Goal: Find specific page/section: Find specific page/section

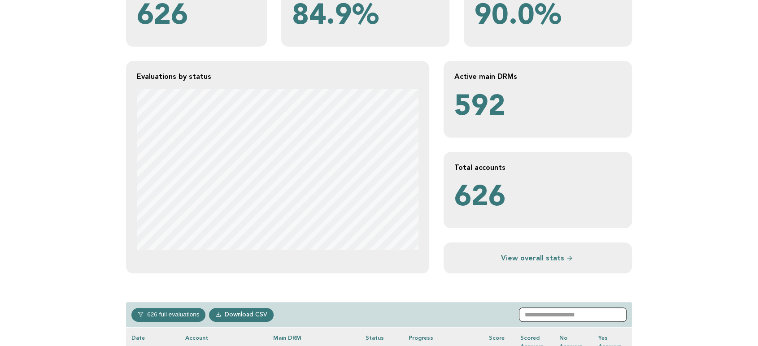
click at [573, 308] on input "text" at bounding box center [573, 315] width 108 height 14
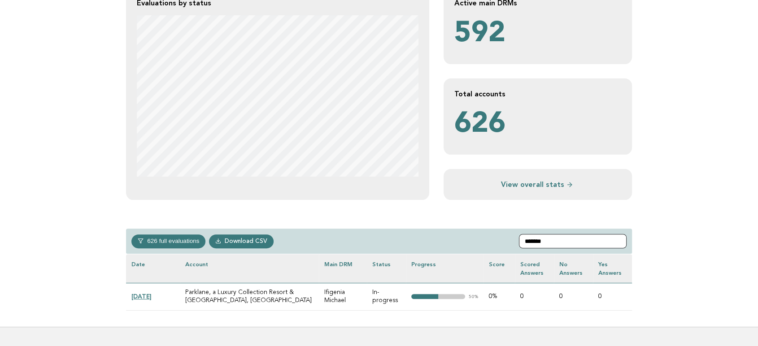
scroll to position [258, 0]
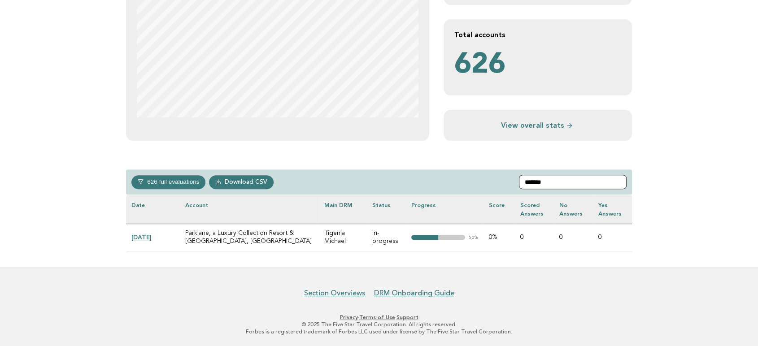
type input "*******"
click at [152, 240] on link "[DATE]" at bounding box center [141, 237] width 20 height 7
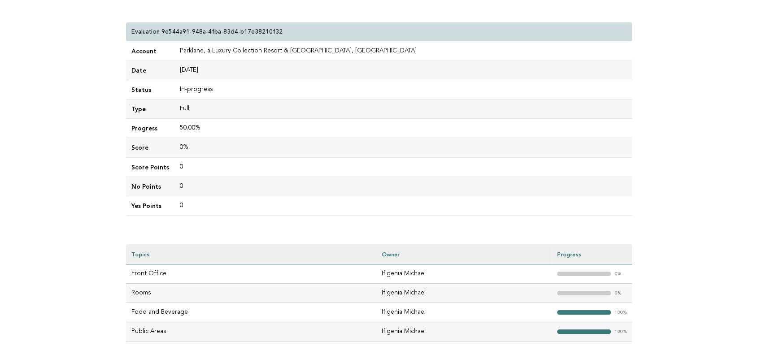
scroll to position [100, 0]
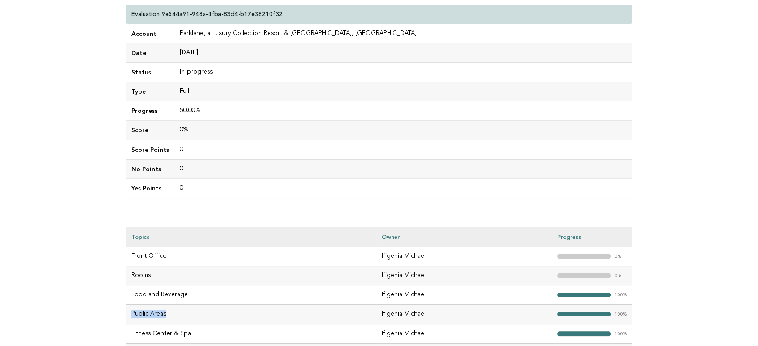
click at [128, 314] on td "Public Areas" at bounding box center [251, 314] width 250 height 19
copy td "Public Areas"
